Goal: Task Accomplishment & Management: Use online tool/utility

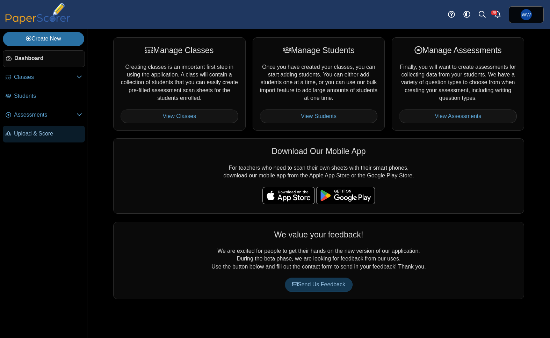
click at [30, 134] on span "Upload & Score" at bounding box center [48, 134] width 68 height 8
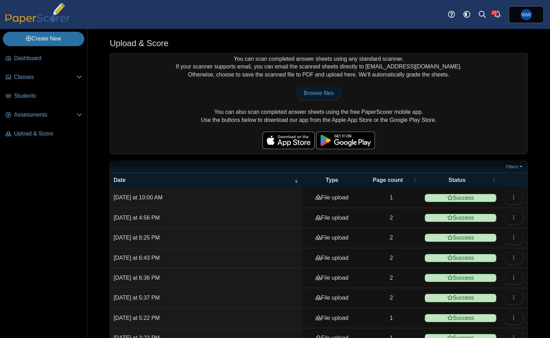
click at [312, 90] on span "Browse files" at bounding box center [319, 93] width 30 height 6
type input "**********"
drag, startPoint x: 7, startPoint y: 93, endPoint x: 12, endPoint y: 94, distance: 5.3
click at [7, 93] on icon at bounding box center [9, 96] width 6 height 6
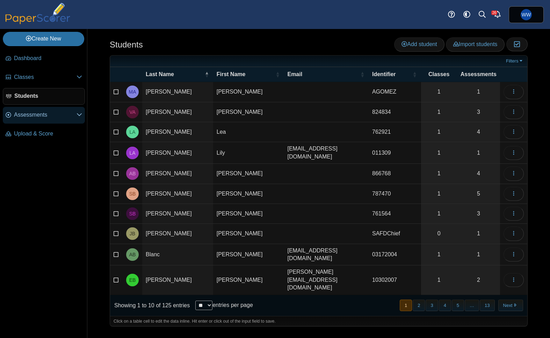
click at [17, 120] on link "Assessments" at bounding box center [44, 115] width 82 height 17
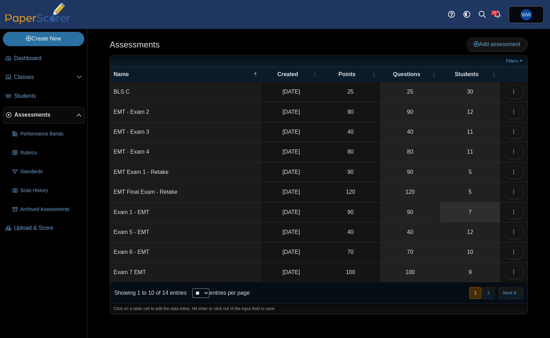
click at [459, 205] on link "7" at bounding box center [470, 213] width 60 height 20
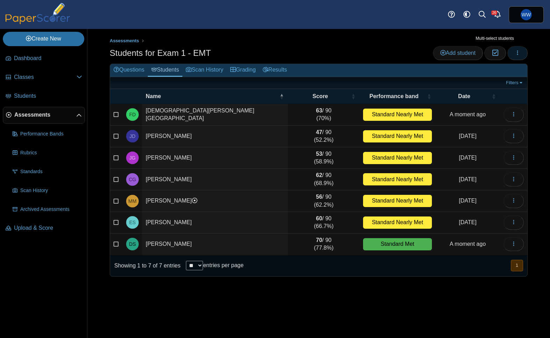
drag, startPoint x: 516, startPoint y: 50, endPoint x: 512, endPoint y: 57, distance: 8.0
click at [515, 50] on icon "button" at bounding box center [518, 53] width 6 height 6
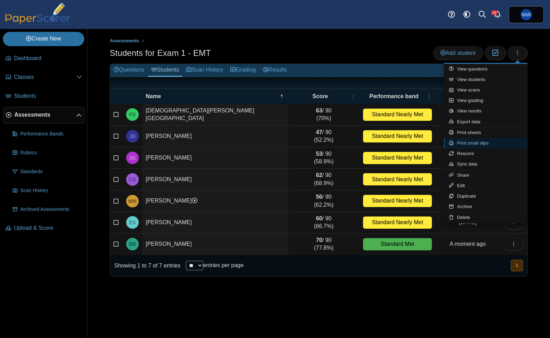
click at [513, 146] on link "Print small slips" at bounding box center [486, 143] width 84 height 10
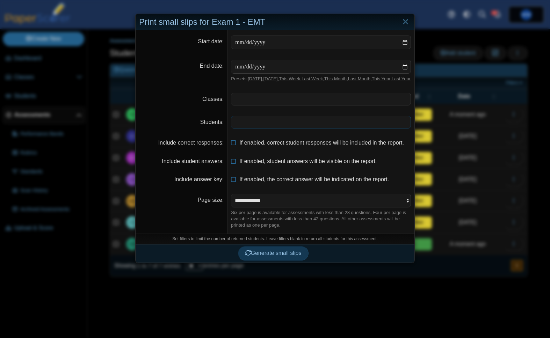
click at [267, 128] on span at bounding box center [320, 122] width 179 height 12
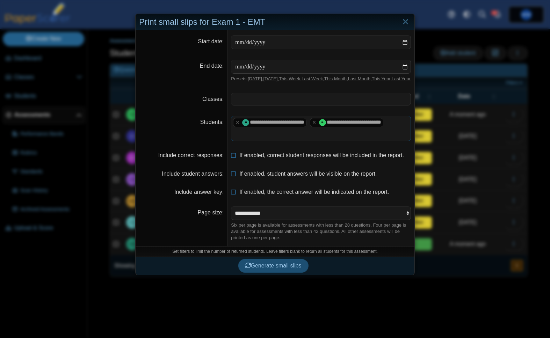
click at [293, 269] on span "Generate small slips" at bounding box center [273, 266] width 56 height 6
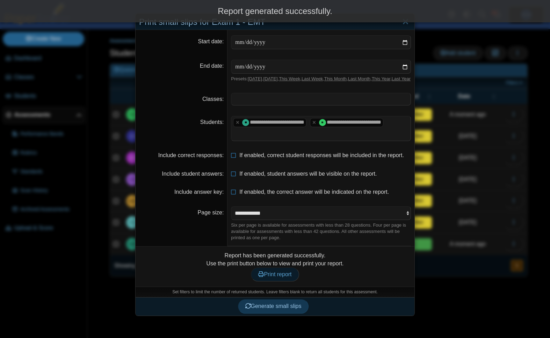
click at [285, 282] on link "Print report" at bounding box center [275, 275] width 48 height 14
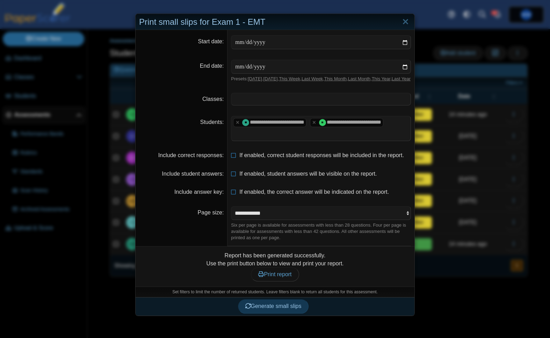
click at [399, 25] on div "Print small slips for Exam 1 - EMT" at bounding box center [275, 22] width 279 height 16
click at [406, 22] on link "Close" at bounding box center [405, 22] width 11 height 12
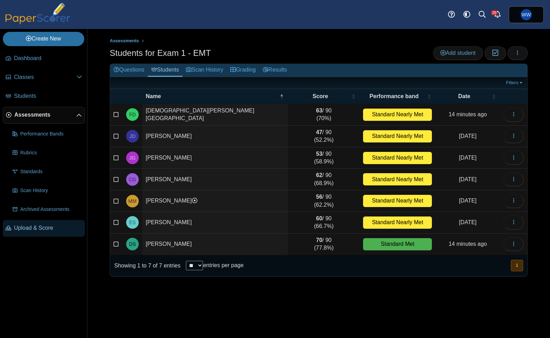
click at [28, 231] on span "Upload & Score" at bounding box center [48, 228] width 68 height 8
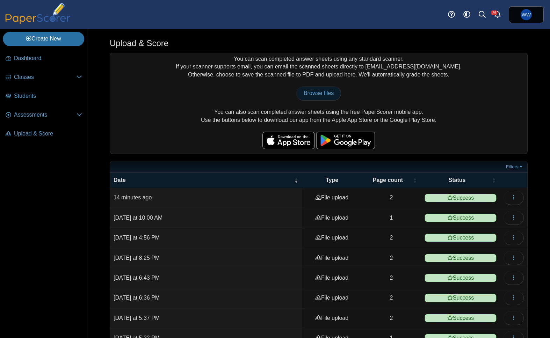
click at [322, 92] on span "Browse files" at bounding box center [319, 93] width 30 height 6
type input "**********"
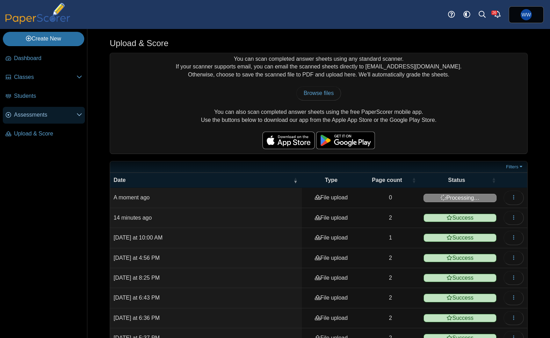
click at [9, 119] on link "Assessments" at bounding box center [44, 115] width 82 height 17
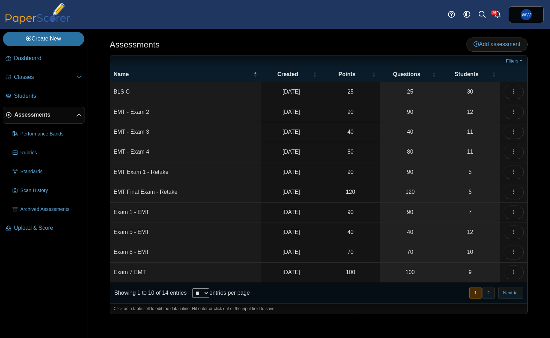
drag, startPoint x: 328, startPoint y: 202, endPoint x: 347, endPoint y: 202, distance: 19.6
click at [328, 203] on td "90" at bounding box center [350, 213] width 59 height 20
click at [445, 205] on link "7" at bounding box center [470, 213] width 60 height 20
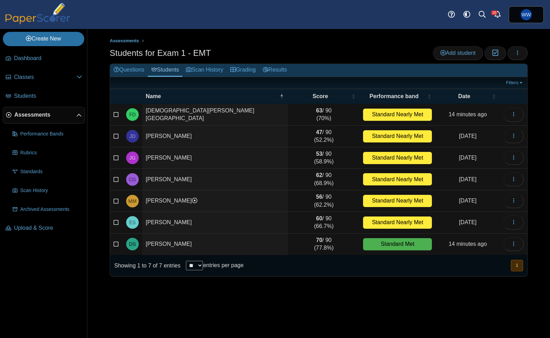
click at [207, 218] on td "[PERSON_NAME]" at bounding box center [215, 223] width 146 height 22
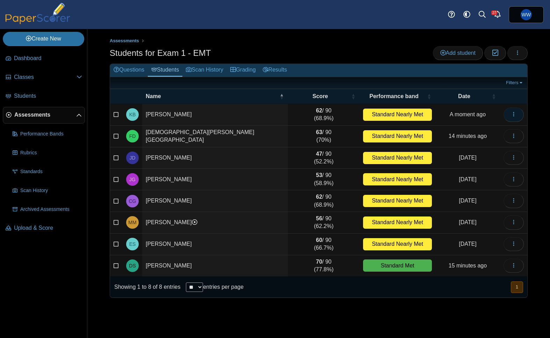
click at [511, 112] on span "button" at bounding box center [514, 115] width 6 height 6
click at [518, 53] on icon "button" at bounding box center [518, 53] width 6 height 6
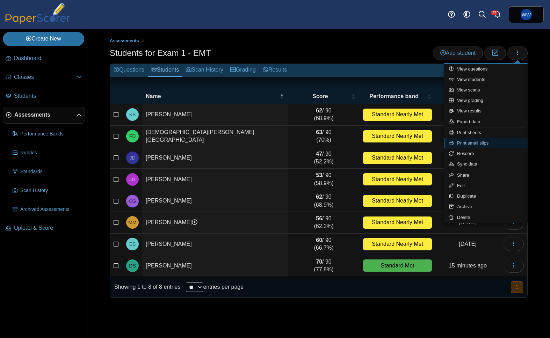
click at [482, 139] on link "Print small slips" at bounding box center [486, 143] width 84 height 10
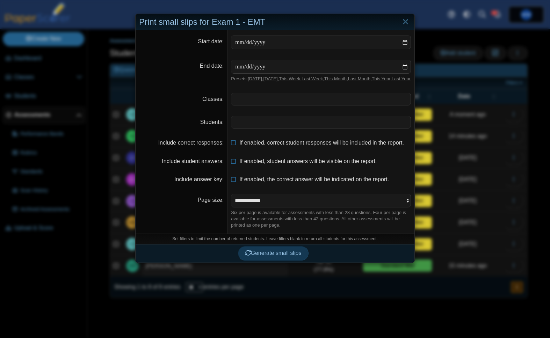
click at [327, 134] on dd "​" at bounding box center [321, 122] width 187 height 23
click at [317, 128] on span at bounding box center [320, 122] width 179 height 12
click at [266, 255] on button "Generate small slips" at bounding box center [273, 254] width 71 height 14
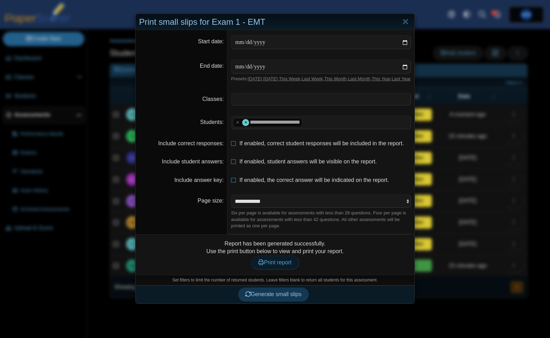
click at [272, 270] on link "Print report" at bounding box center [275, 263] width 48 height 14
